Goal: Transaction & Acquisition: Book appointment/travel/reservation

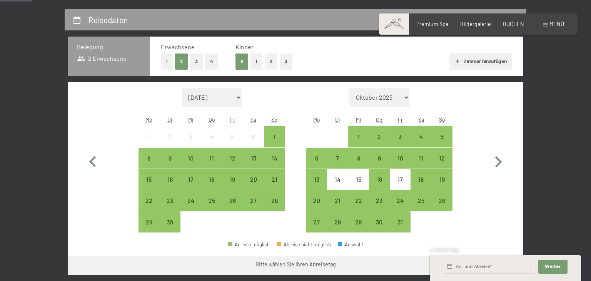
scroll to position [154, 0]
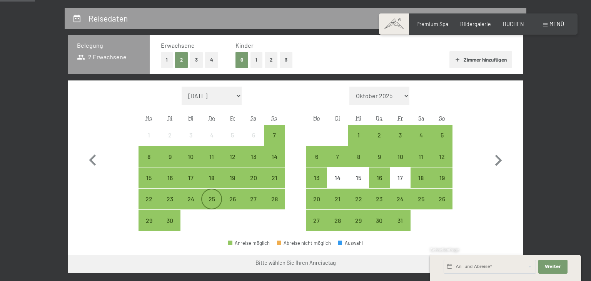
click at [219, 202] on div "25" at bounding box center [211, 205] width 19 height 19
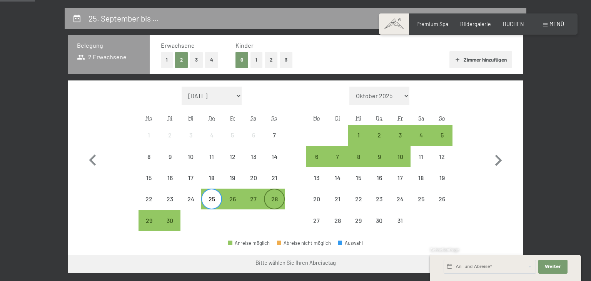
click at [277, 204] on div "28" at bounding box center [274, 205] width 19 height 19
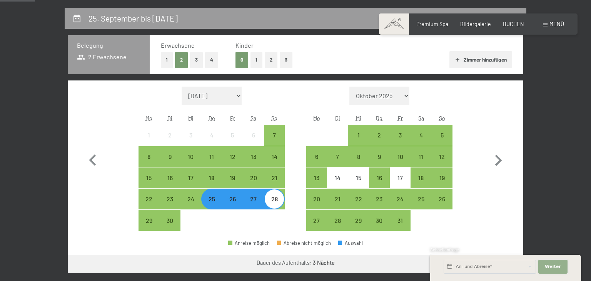
click at [556, 267] on span "Weiter" at bounding box center [553, 267] width 16 height 6
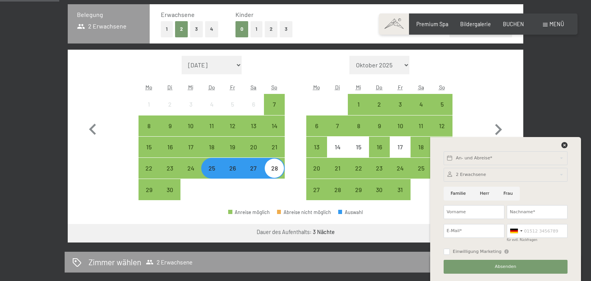
scroll to position [200, 0]
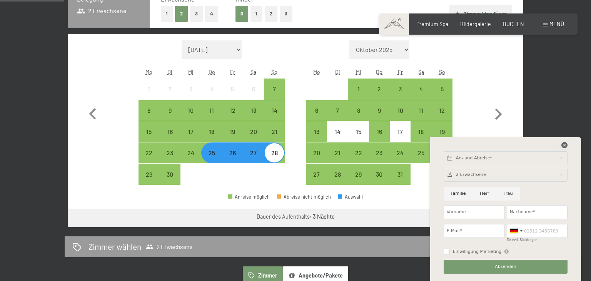
click at [565, 145] on icon at bounding box center [564, 145] width 6 height 6
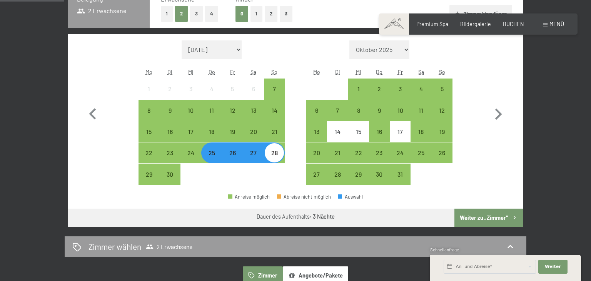
click at [503, 222] on button "Weiter zu „Zimmer“" at bounding box center [488, 218] width 69 height 18
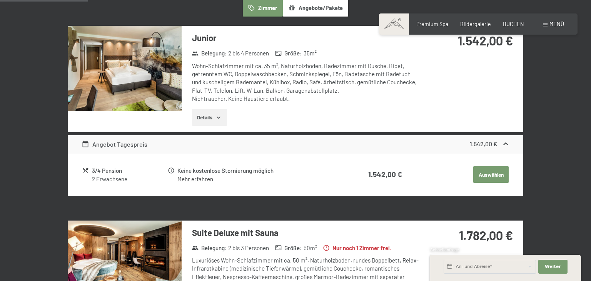
scroll to position [239, 0]
